Goal: Information Seeking & Learning: Find specific fact

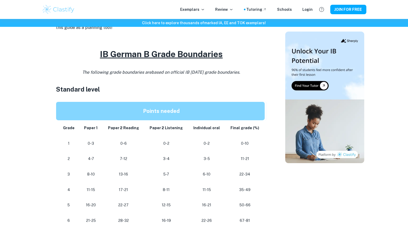
scroll to position [256, 0]
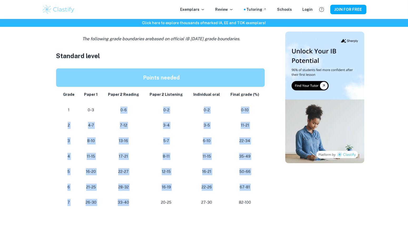
drag, startPoint x: 121, startPoint y: 110, endPoint x: 139, endPoint y: 199, distance: 90.6
click at [139, 199] on tbody "Grade Paper 1 Paper 2 Reading Paper 2 Listening Individual oral Final grade (%)…" at bounding box center [161, 149] width 211 height 124
click at [142, 208] on td "33-40" at bounding box center [124, 203] width 42 height 16
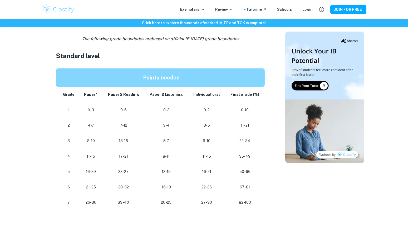
click at [134, 214] on p at bounding box center [161, 214] width 211 height 8
drag, startPoint x: 127, startPoint y: 203, endPoint x: 124, endPoint y: 186, distance: 17.6
click at [124, 186] on tbody "Grade Paper 1 Paper 2 Reading Paper 2 Listening Individual oral Final grade (%)…" at bounding box center [161, 149] width 211 height 124
click at [134, 204] on p "33-40" at bounding box center [123, 202] width 33 height 7
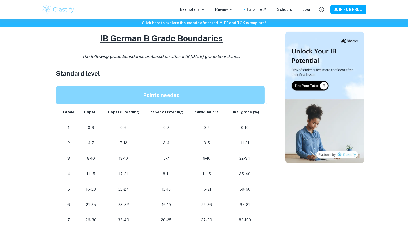
scroll to position [249, 0]
